Goal: Task Accomplishment & Management: Manage account settings

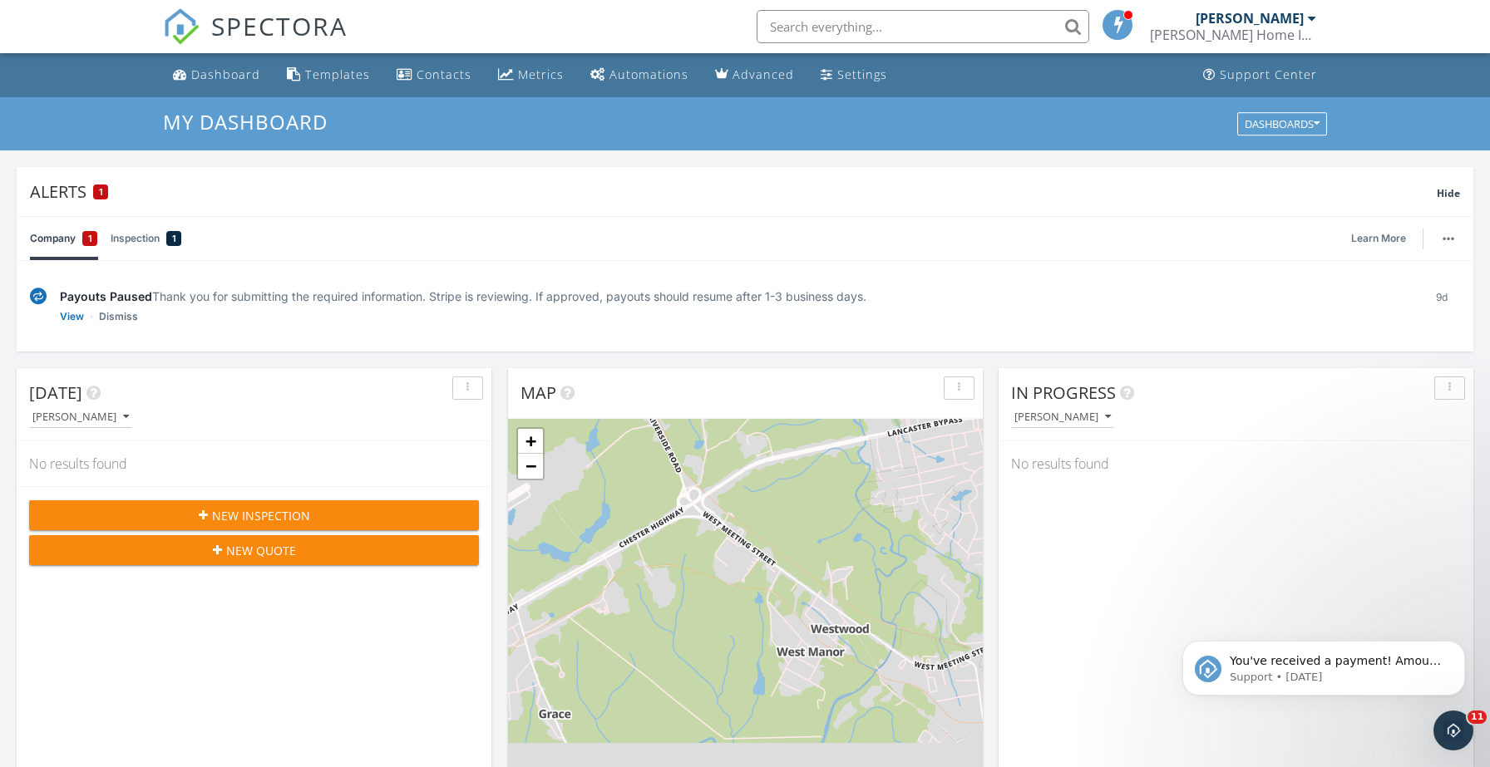
click at [138, 243] on link "Inspection 1" at bounding box center [146, 238] width 71 height 43
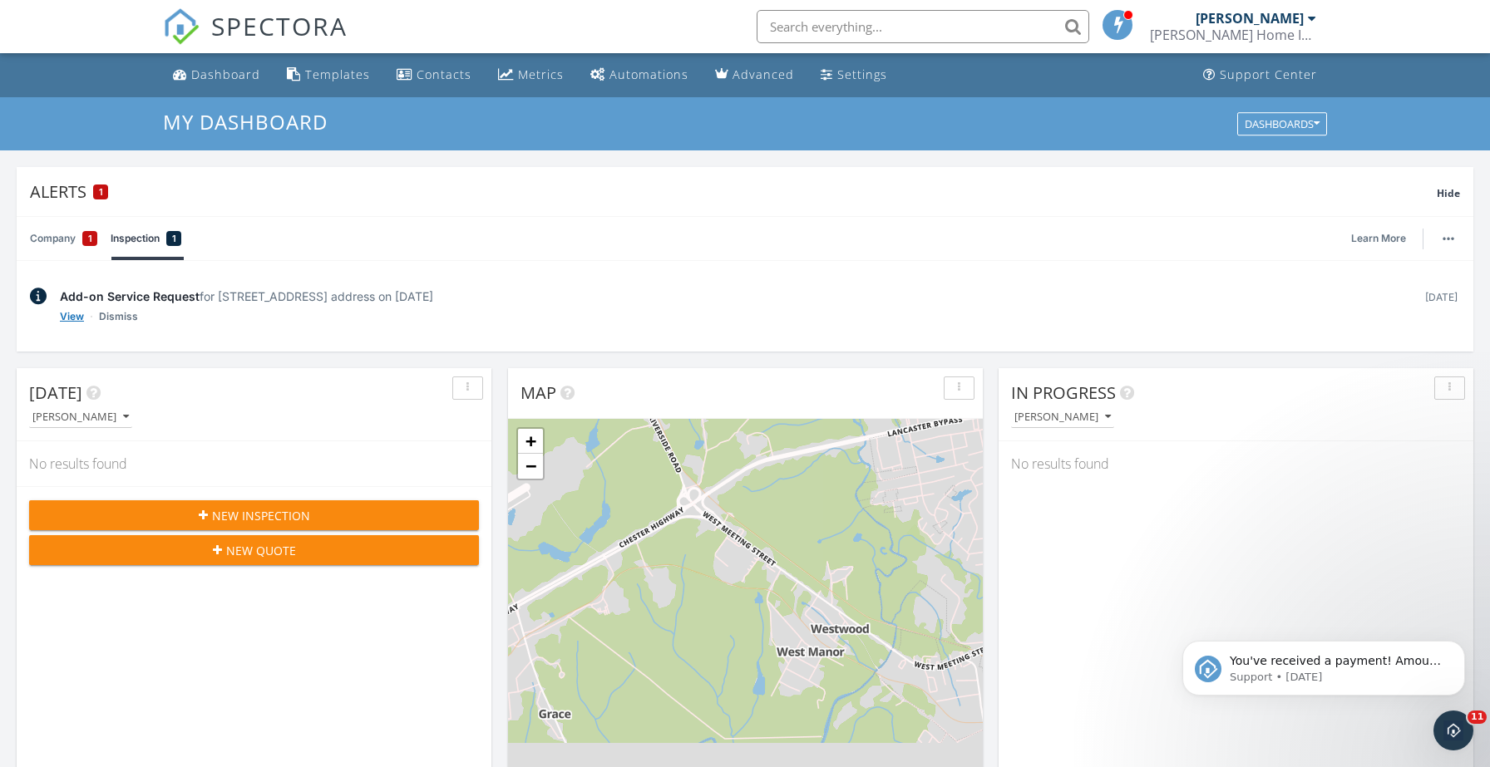
click at [67, 320] on link "View" at bounding box center [72, 316] width 24 height 17
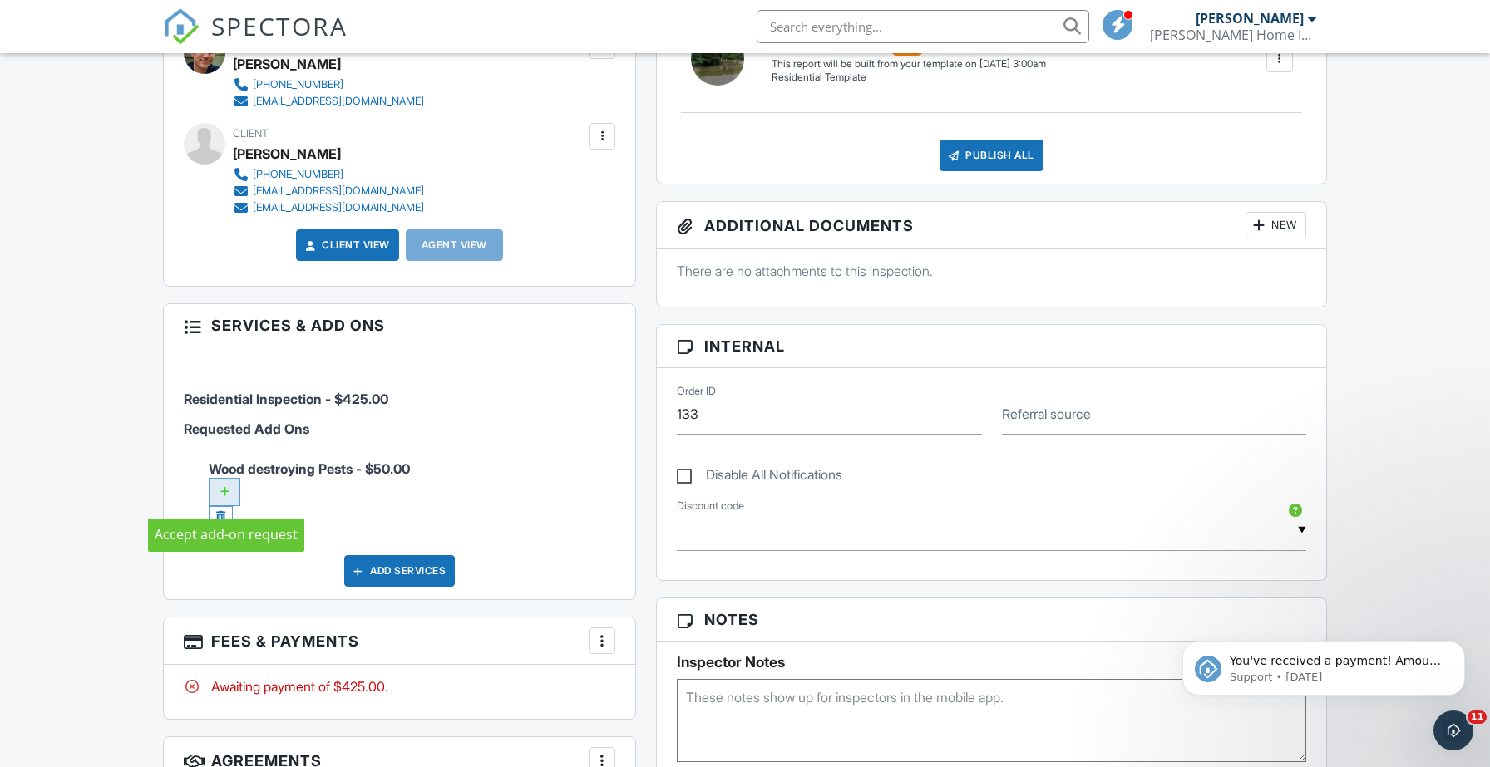
click at [229, 491] on div at bounding box center [225, 492] width 32 height 28
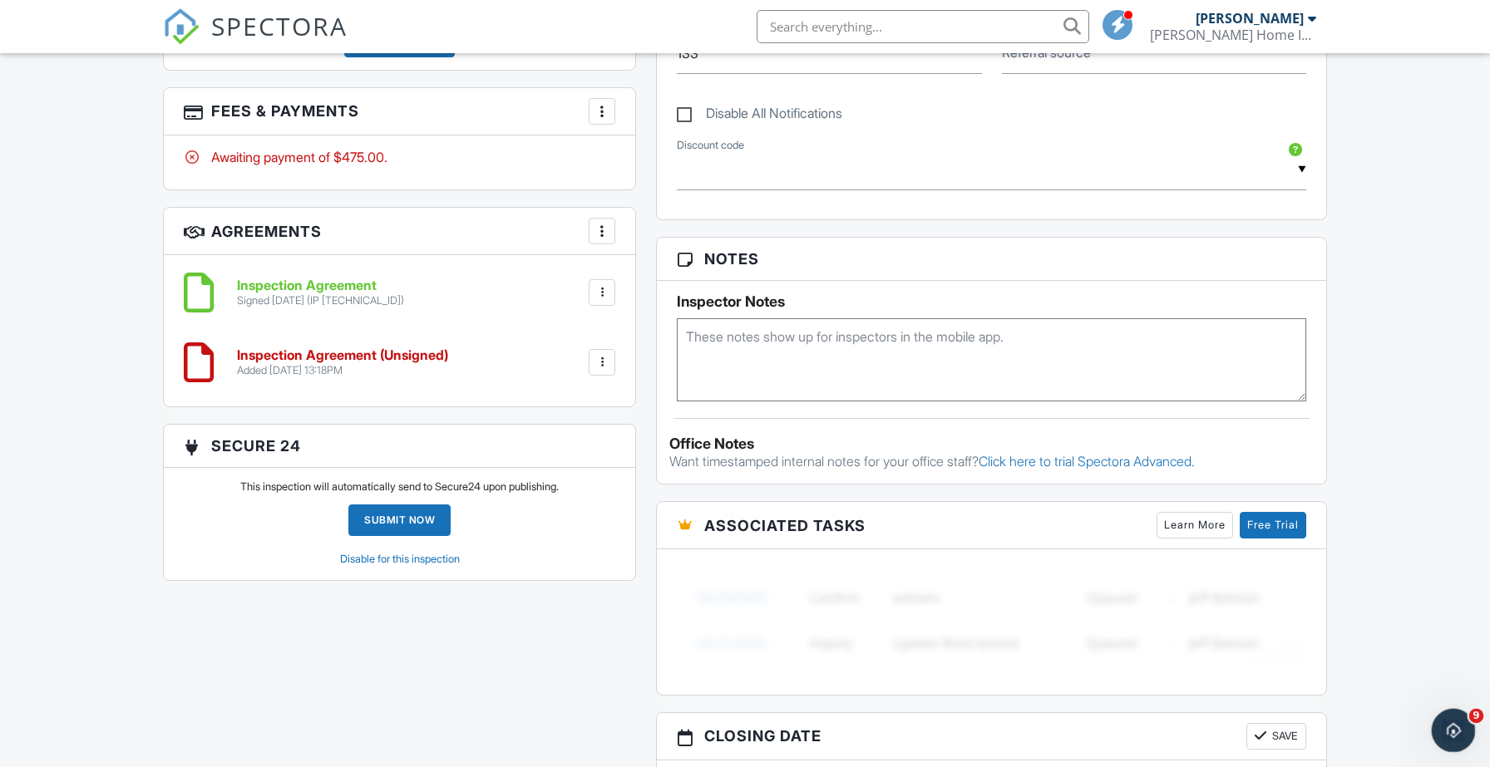
click at [1466, 722] on div "Open Intercom Messenger" at bounding box center [1450, 728] width 55 height 55
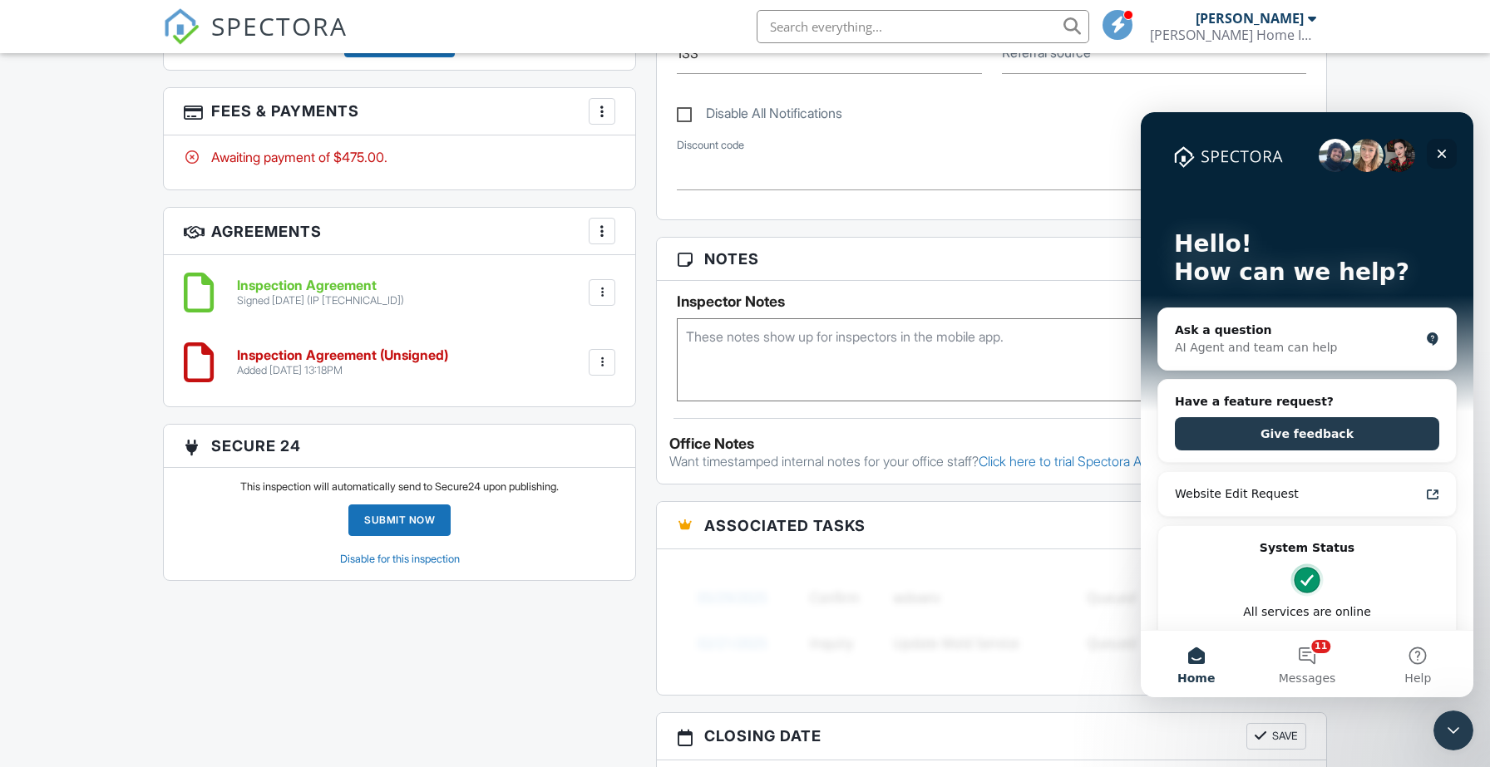
click at [1441, 158] on icon "Close" at bounding box center [1441, 153] width 13 height 13
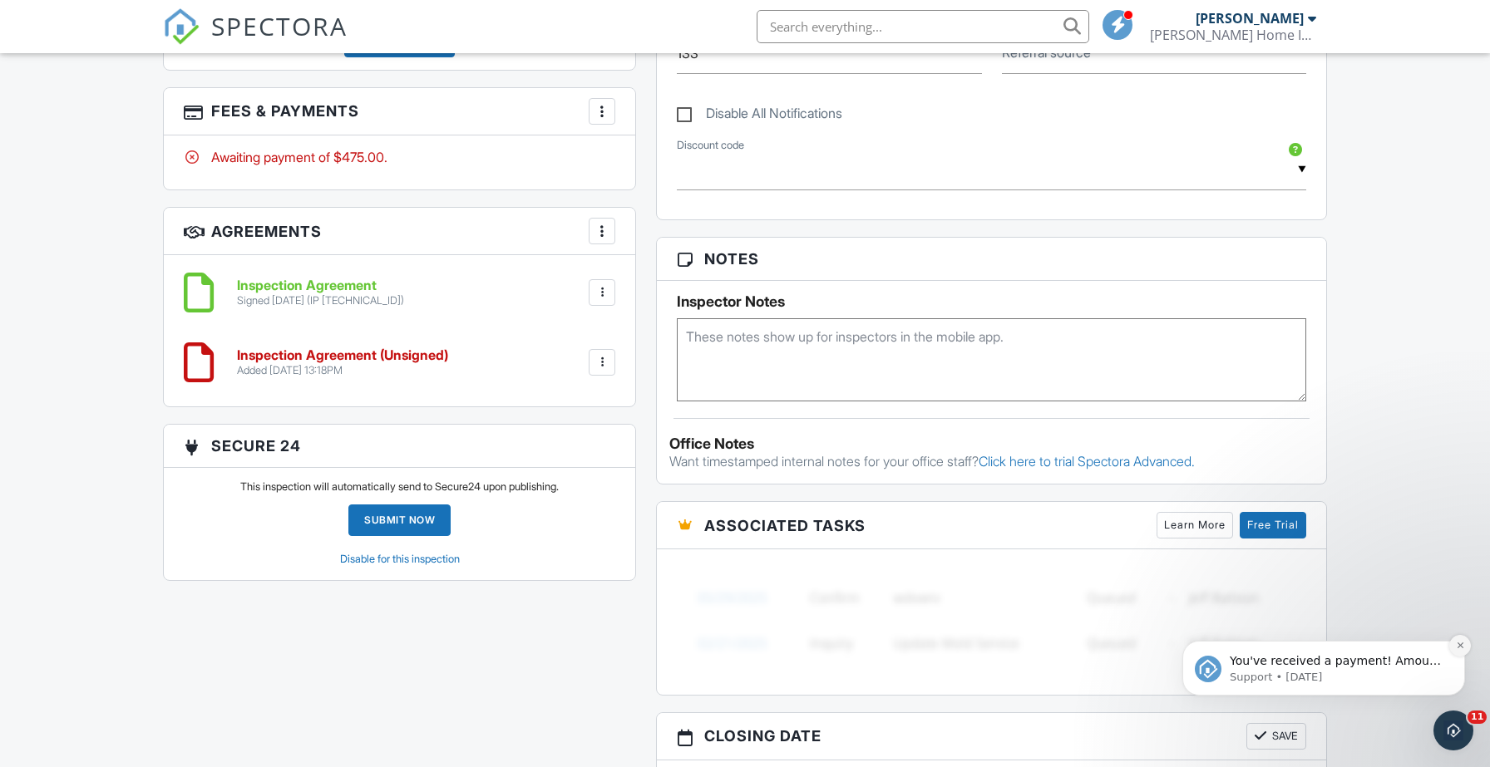
click at [1462, 648] on icon "Dismiss notification" at bounding box center [1460, 645] width 9 height 9
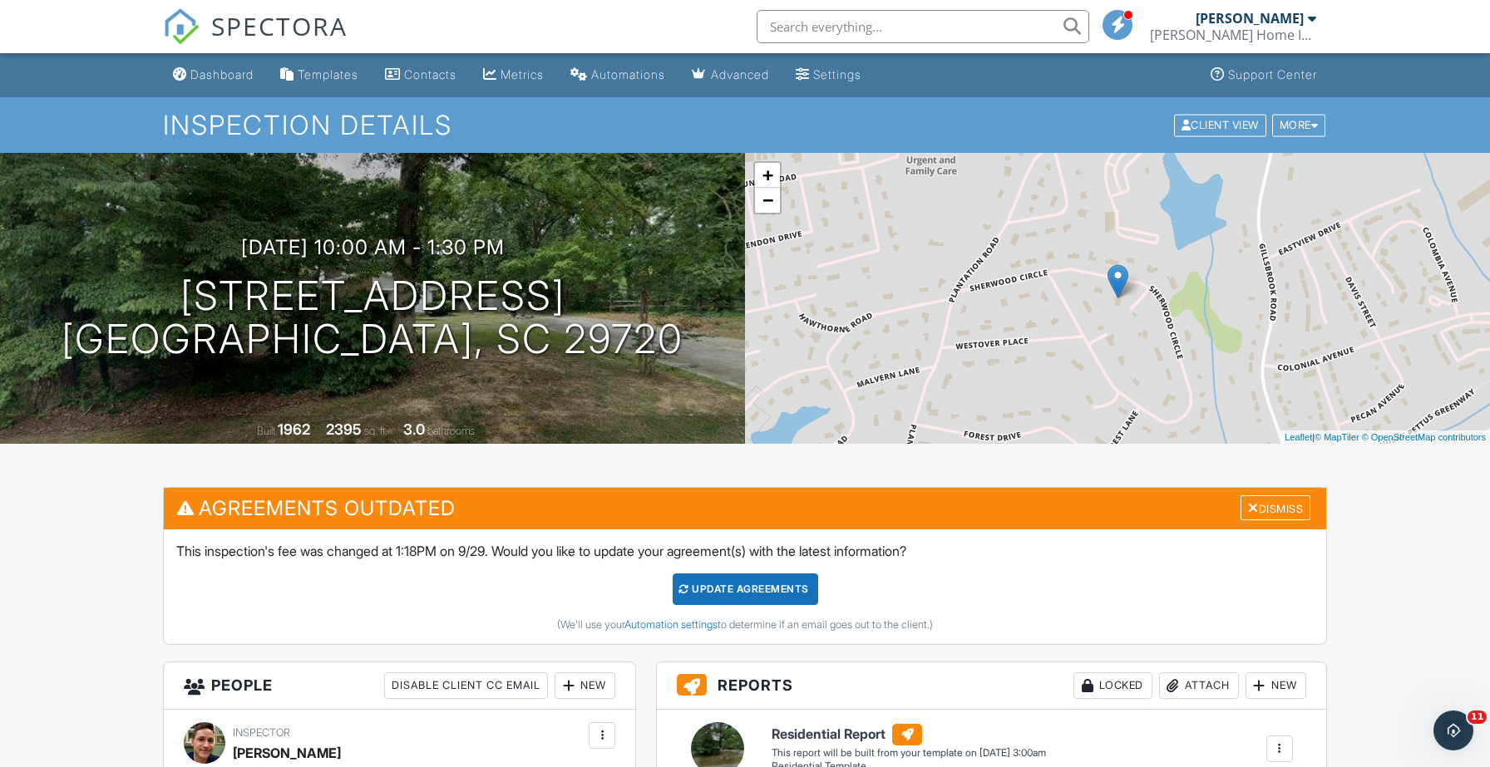
click at [746, 592] on div "Update Agreements" at bounding box center [745, 590] width 145 height 32
